Goal: Task Accomplishment & Management: Manage account settings

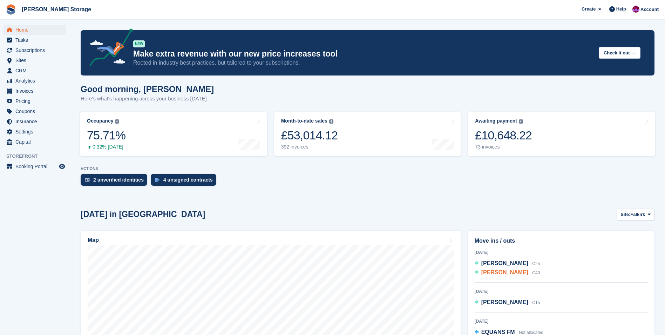
click at [497, 274] on span "Ross Wardlaw" at bounding box center [504, 272] width 47 height 6
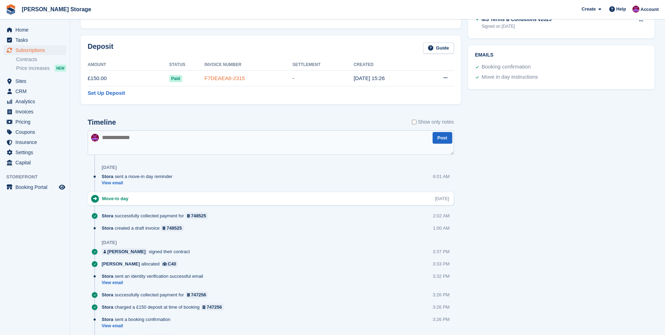
scroll to position [281, 0]
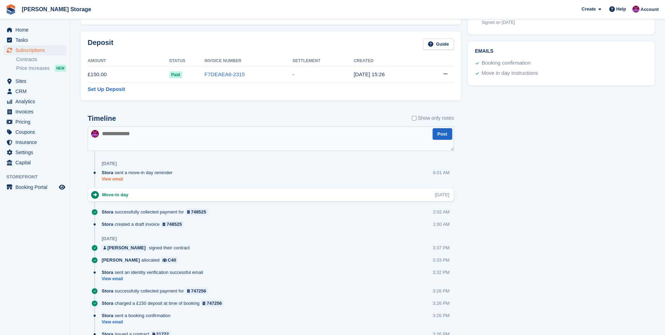
click at [115, 179] on link "View email" at bounding box center [139, 179] width 74 height 6
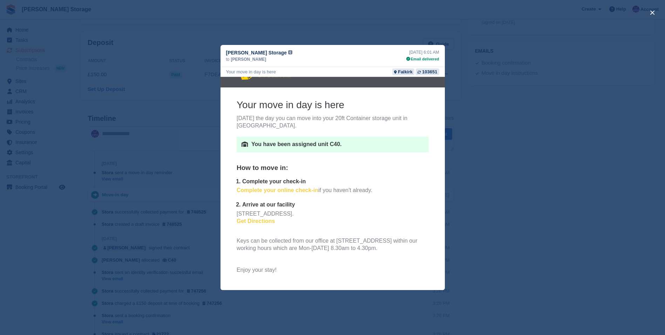
scroll to position [35, 0]
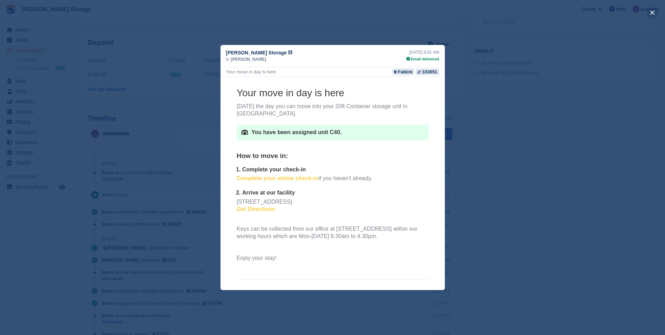
click at [654, 12] on button "close" at bounding box center [652, 12] width 11 height 11
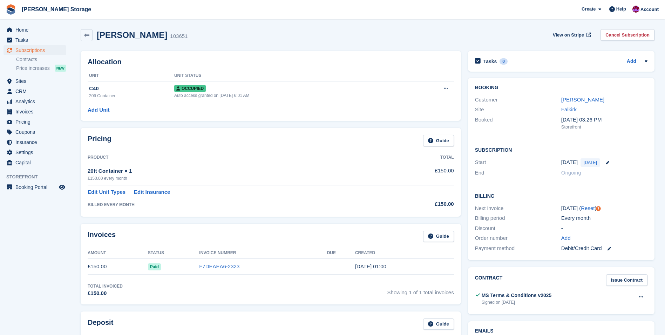
scroll to position [0, 0]
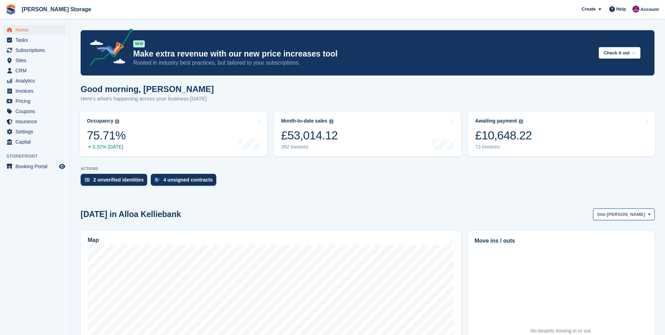
click at [628, 215] on span "[PERSON_NAME]" at bounding box center [626, 214] width 38 height 7
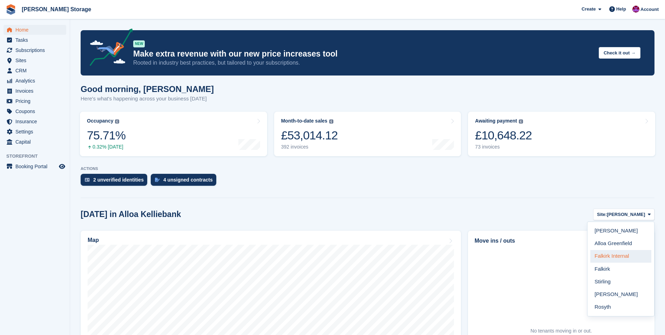
click at [612, 257] on link "Falkirk Internal" at bounding box center [620, 256] width 61 height 13
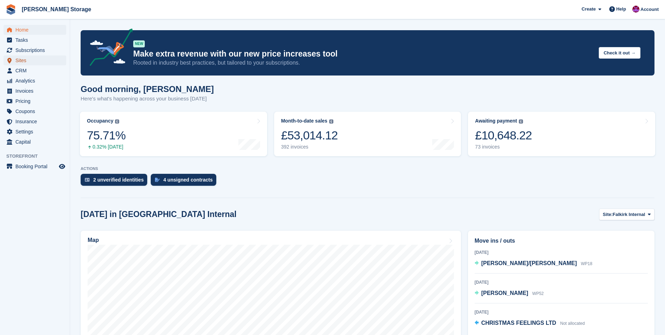
click at [14, 62] on link "Sites" at bounding box center [35, 60] width 63 height 10
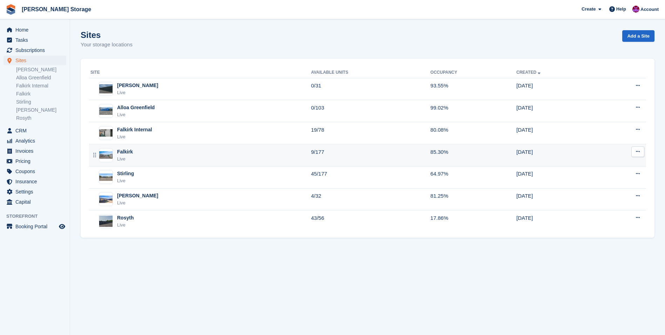
click at [212, 153] on div "Falkirk Live" at bounding box center [200, 155] width 221 height 14
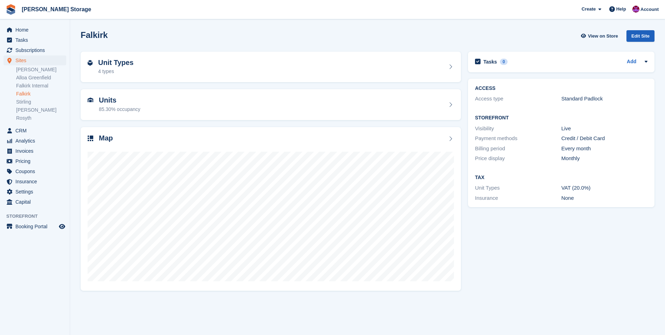
click at [640, 35] on div "Edit Site" at bounding box center [641, 36] width 28 height 12
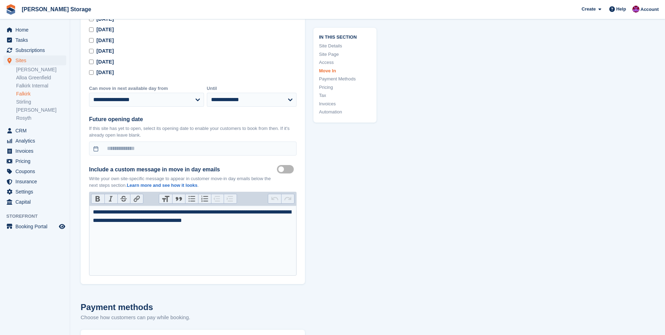
scroll to position [1683, 0]
click at [228, 217] on div "**********" at bounding box center [193, 219] width 200 height 25
type trix-editor "**********"
click at [244, 242] on trix-editor "**********" at bounding box center [193, 239] width 208 height 70
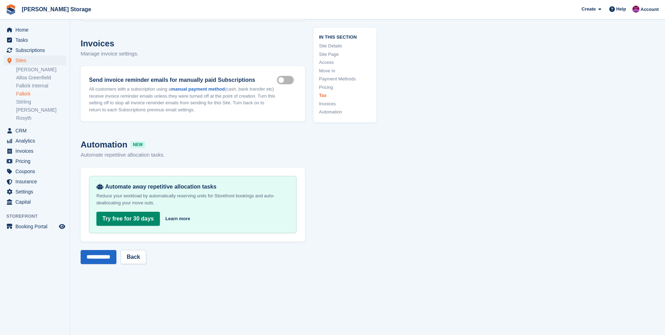
scroll to position [2759, 0]
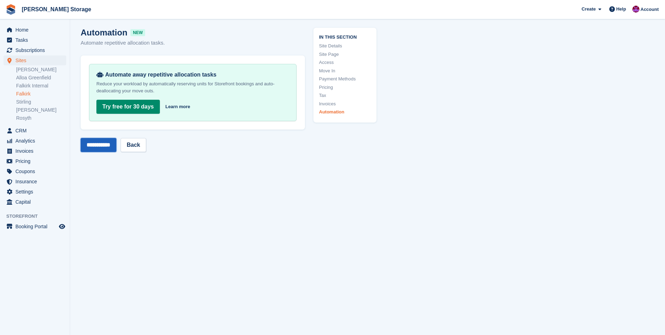
click at [96, 147] on input "**********" at bounding box center [99, 145] width 36 height 14
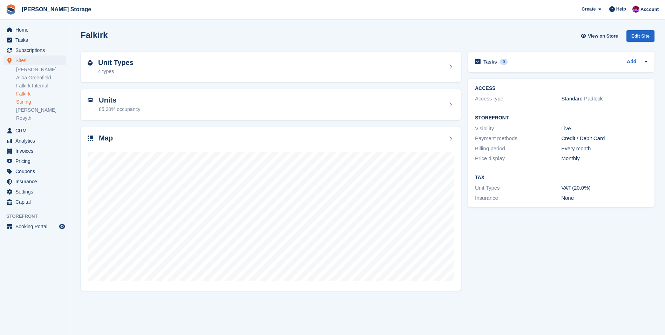
click at [27, 102] on link "Stirling" at bounding box center [41, 102] width 50 height 7
click at [642, 37] on div "Edit Site" at bounding box center [641, 36] width 28 height 12
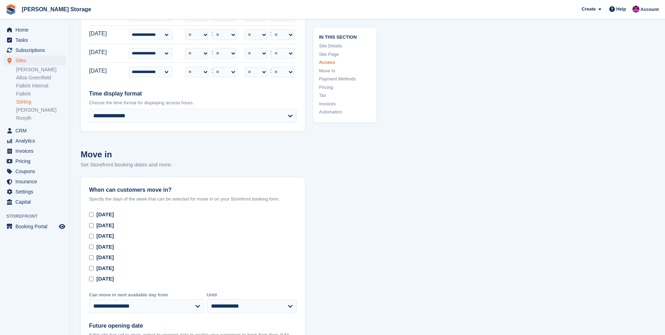
scroll to position [1473, 0]
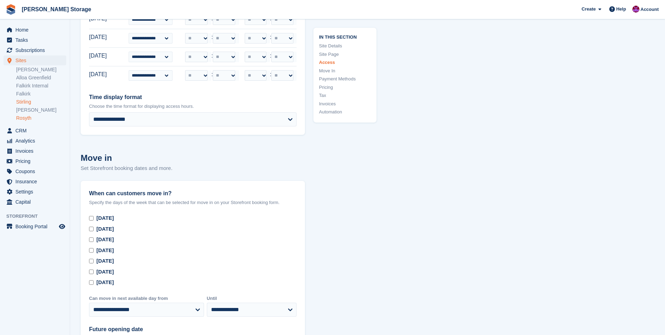
click at [21, 116] on link "Rosyth" at bounding box center [41, 118] width 50 height 7
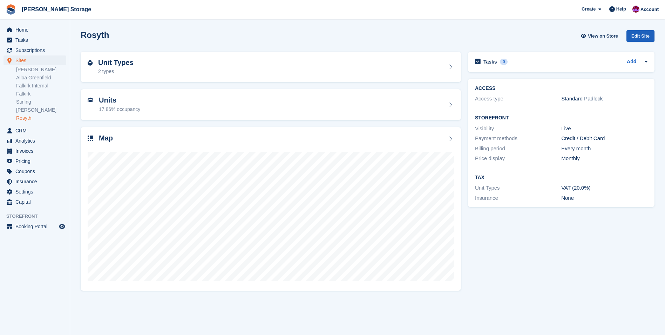
click at [644, 33] on div "Edit Site" at bounding box center [641, 36] width 28 height 12
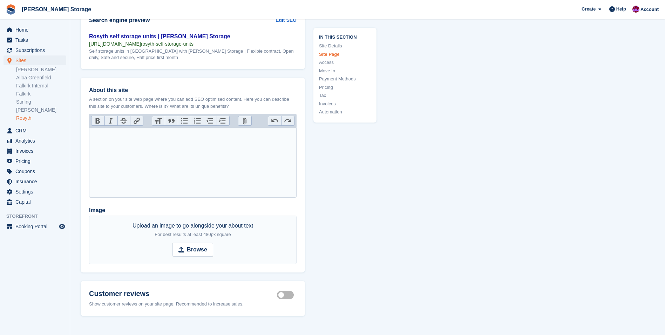
scroll to position [982, 0]
click at [20, 95] on link "Falkirk" at bounding box center [41, 93] width 50 height 7
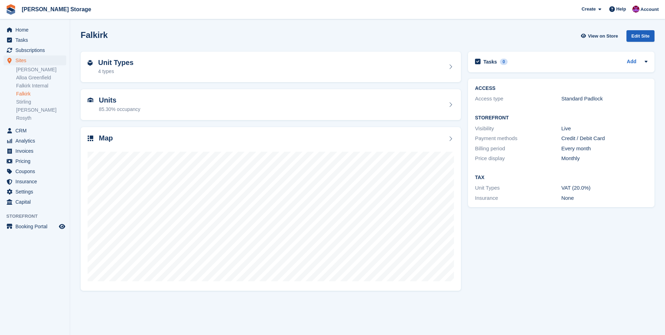
click at [639, 35] on div "Edit Site" at bounding box center [641, 36] width 28 height 12
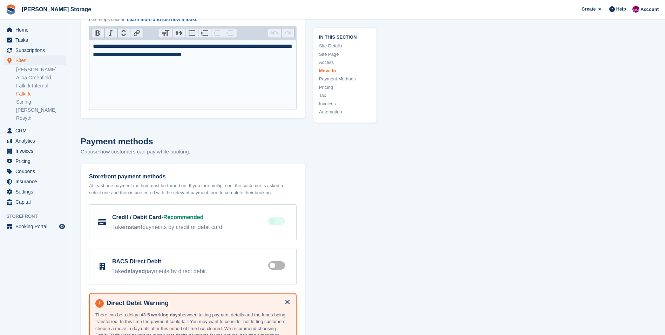
scroll to position [1753, 0]
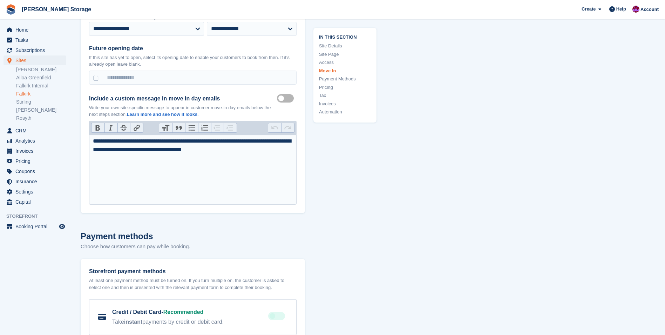
click at [244, 151] on div "**********" at bounding box center [193, 149] width 200 height 25
type trix-editor "**********"
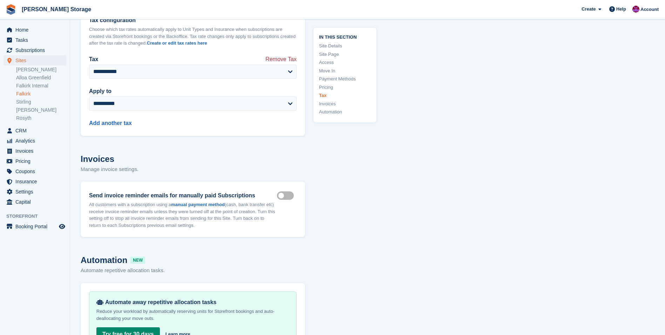
scroll to position [2665, 0]
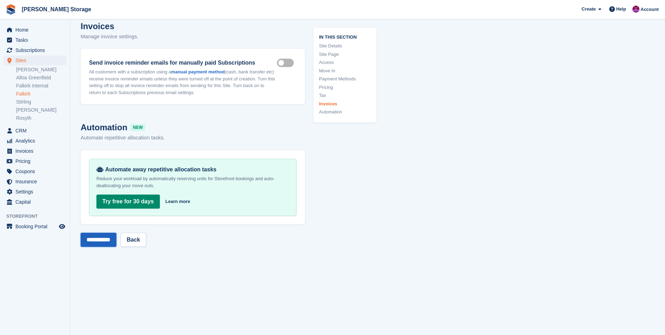
click at [90, 239] on input "**********" at bounding box center [99, 239] width 36 height 14
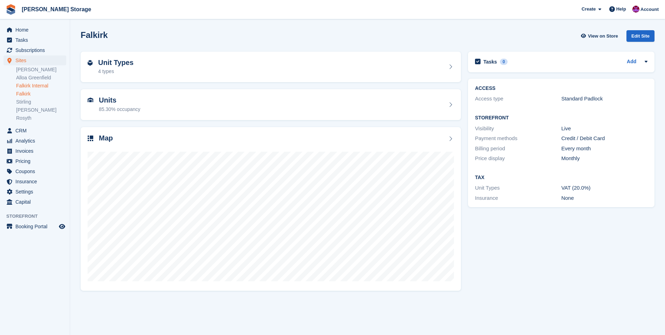
drag, startPoint x: 0, startPoint y: 0, endPoint x: 38, endPoint y: 87, distance: 94.7
click at [38, 87] on link "Falkirk Internal" at bounding box center [41, 85] width 50 height 7
click at [639, 36] on div "Edit Site" at bounding box center [641, 36] width 28 height 12
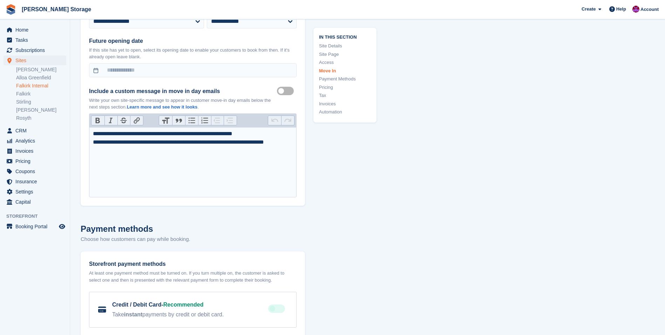
scroll to position [1613, 0]
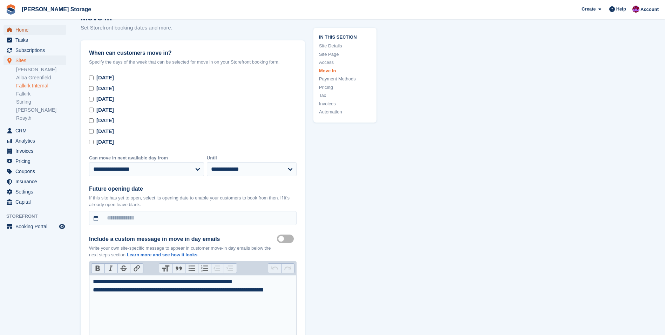
click at [28, 28] on span "Home" at bounding box center [36, 30] width 42 height 10
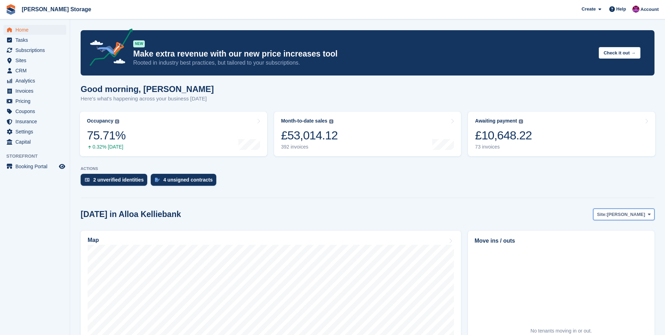
click at [644, 211] on span "[PERSON_NAME]" at bounding box center [626, 214] width 38 height 7
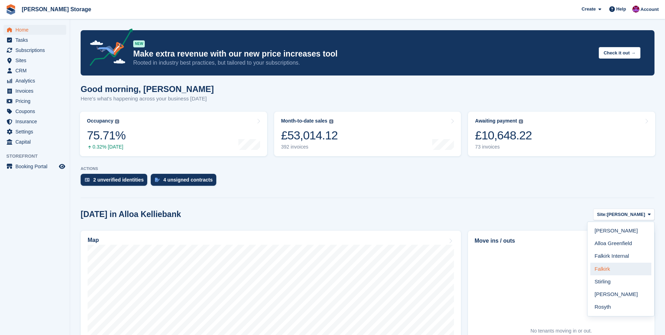
click at [614, 270] on link "Falkirk" at bounding box center [620, 268] width 61 height 13
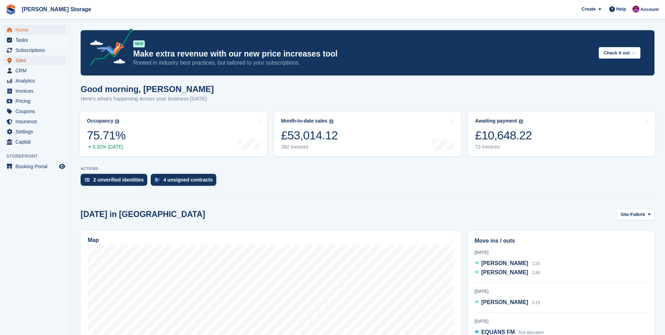
click at [21, 63] on span "Sites" at bounding box center [36, 60] width 42 height 10
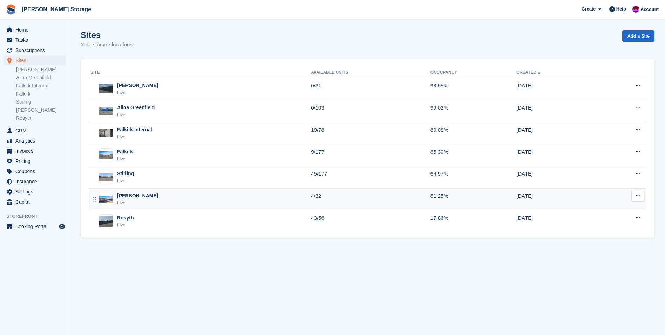
click at [158, 197] on div "Livingston Live" at bounding box center [200, 199] width 221 height 14
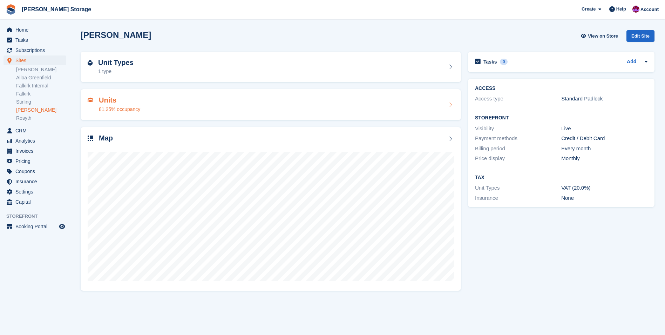
click at [192, 109] on div "Units 81.25% occupancy" at bounding box center [271, 104] width 366 height 17
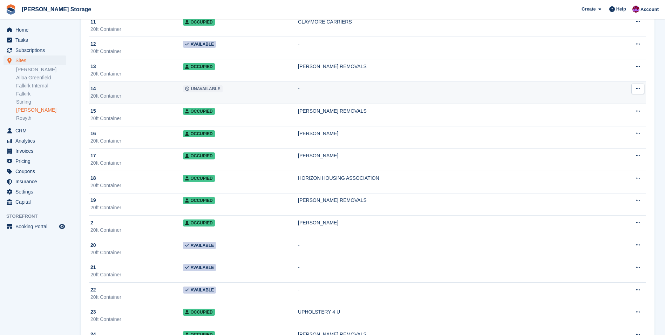
scroll to position [245, 0]
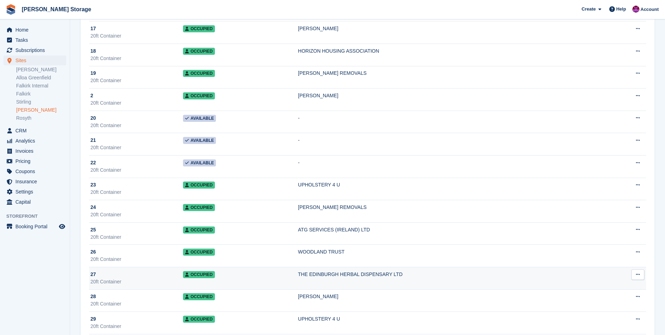
click at [250, 278] on td "Occupied" at bounding box center [240, 277] width 115 height 22
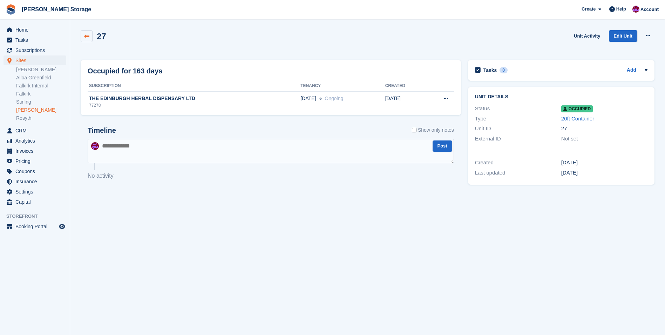
click at [89, 34] on icon at bounding box center [86, 36] width 5 height 5
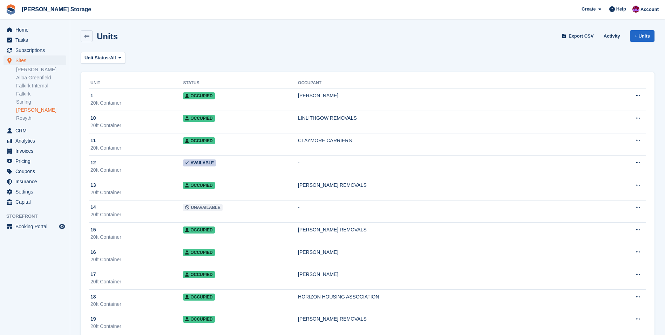
click at [47, 254] on aside "Home Tasks Subscriptions Subscriptions Subscriptions Contracts Price increases …" at bounding box center [35, 168] width 70 height 299
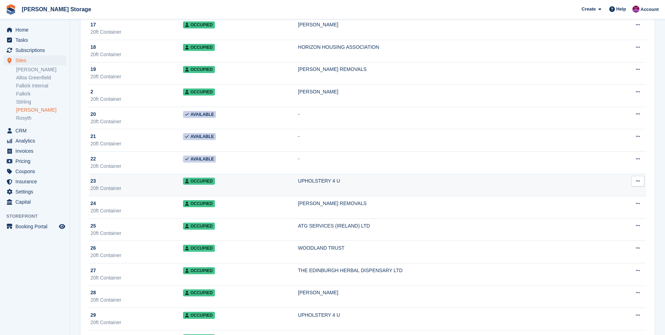
scroll to position [316, 0]
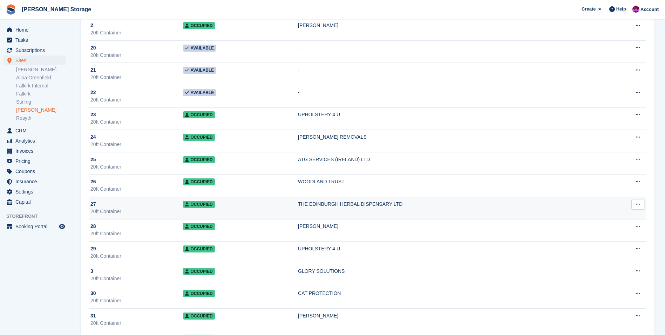
click at [281, 210] on td "Occupied" at bounding box center [240, 207] width 115 height 22
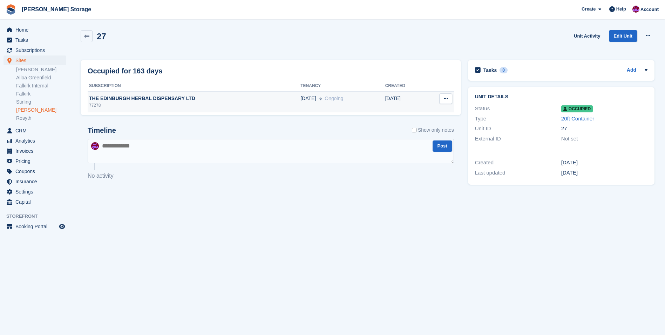
click at [138, 96] on div "THE EDINBURGH HERBAL DISPENSARY LTD" at bounding box center [194, 98] width 213 height 7
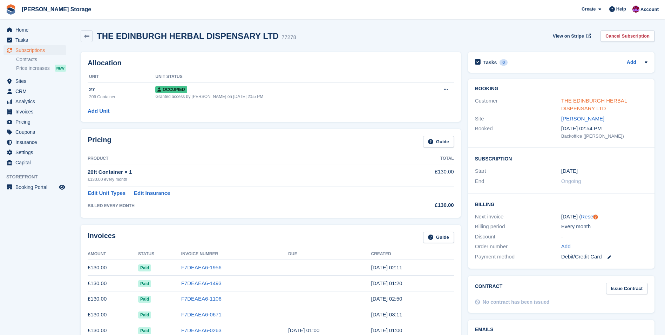
click at [582, 100] on link "THE EDINBURGH HERBAL DISPENSARY LTD" at bounding box center [594, 104] width 66 height 14
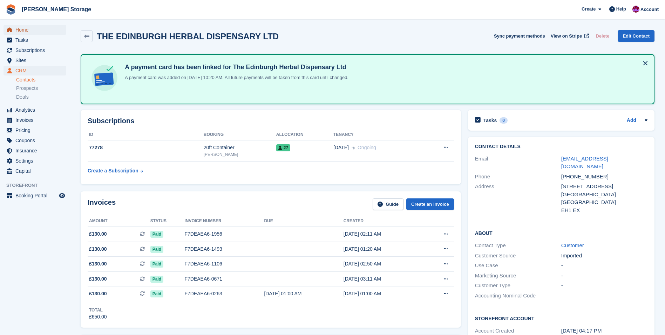
click at [28, 32] on span "Home" at bounding box center [36, 30] width 42 height 10
